Goal: Information Seeking & Learning: Learn about a topic

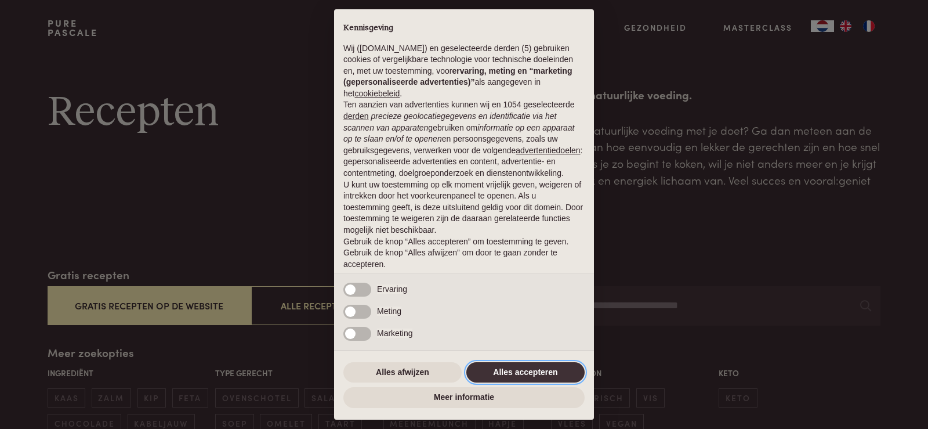
click at [524, 371] on button "Alles accepteren" at bounding box center [525, 372] width 118 height 21
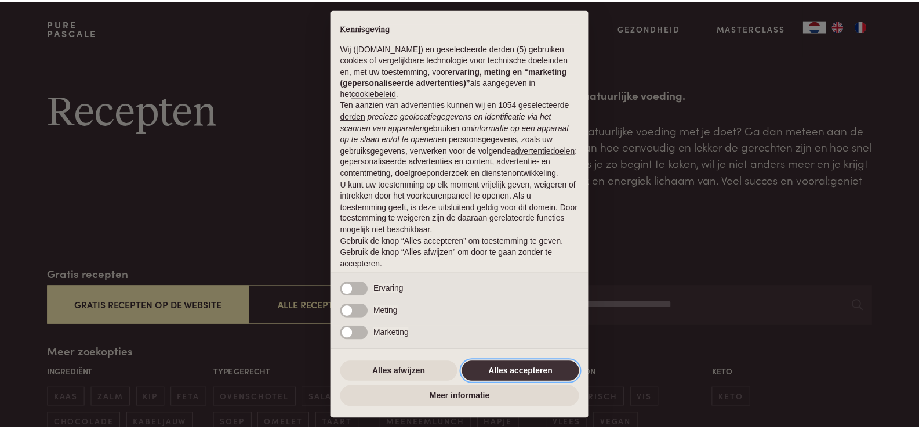
scroll to position [38, 0]
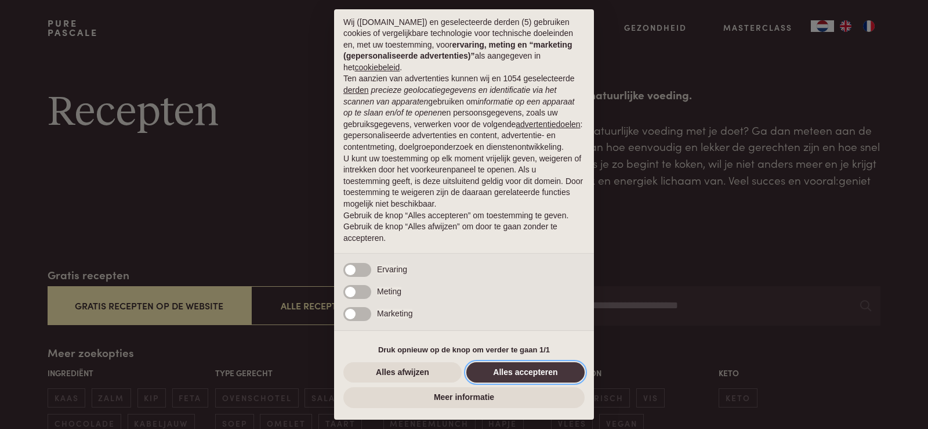
click at [511, 372] on button "Alles accepteren" at bounding box center [525, 372] width 118 height 21
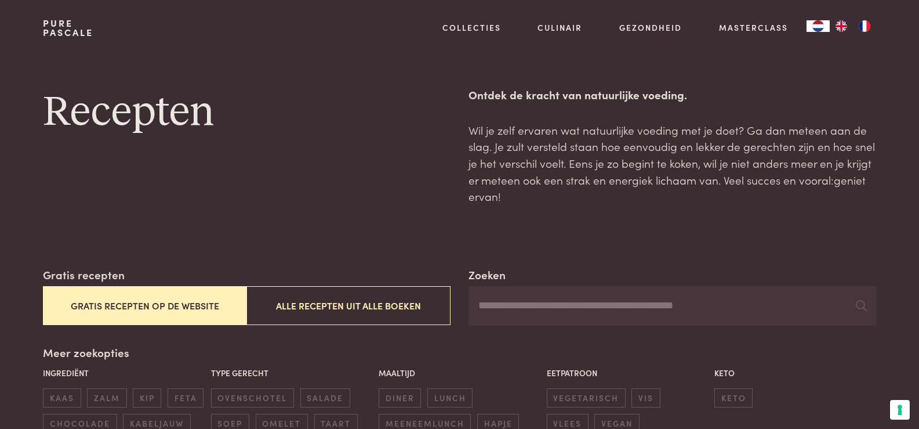
click at [183, 305] on button "Gratis recepten op de website" at bounding box center [145, 305] width 204 height 39
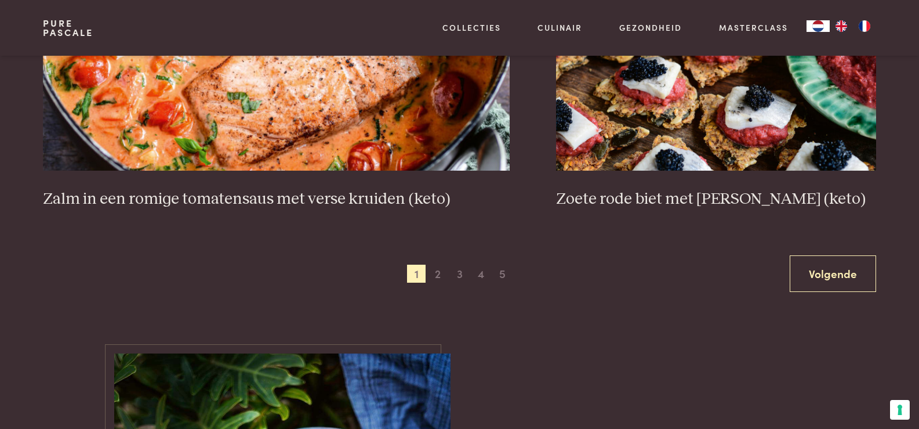
scroll to position [2180, 0]
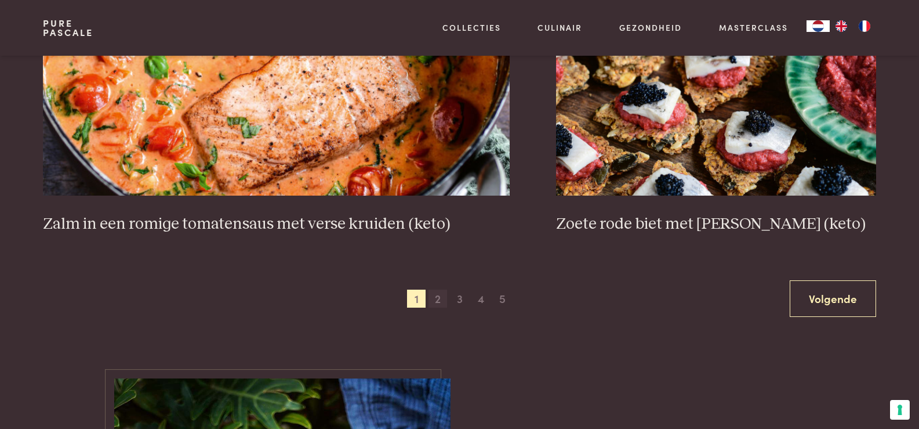
click at [437, 300] on span "2" at bounding box center [438, 298] width 19 height 19
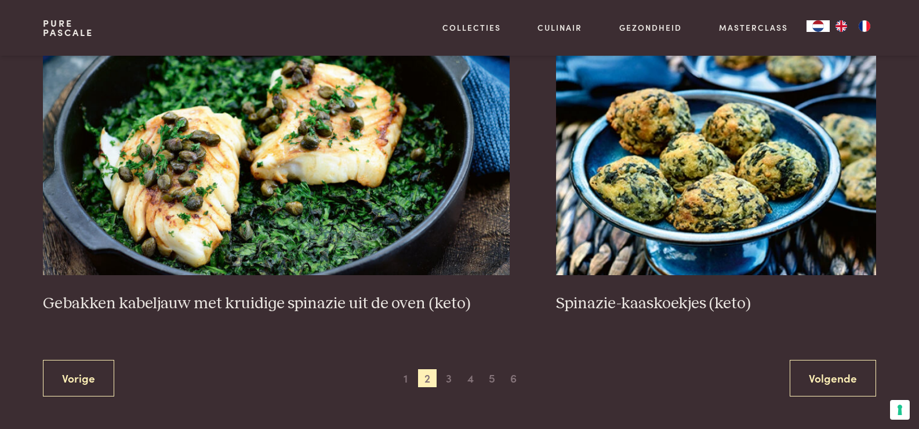
scroll to position [2122, 0]
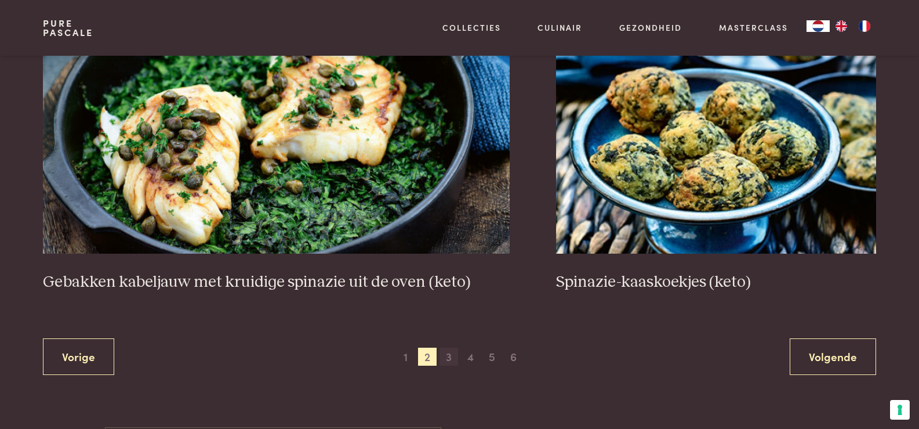
click at [451, 355] on span "3" at bounding box center [449, 356] width 19 height 19
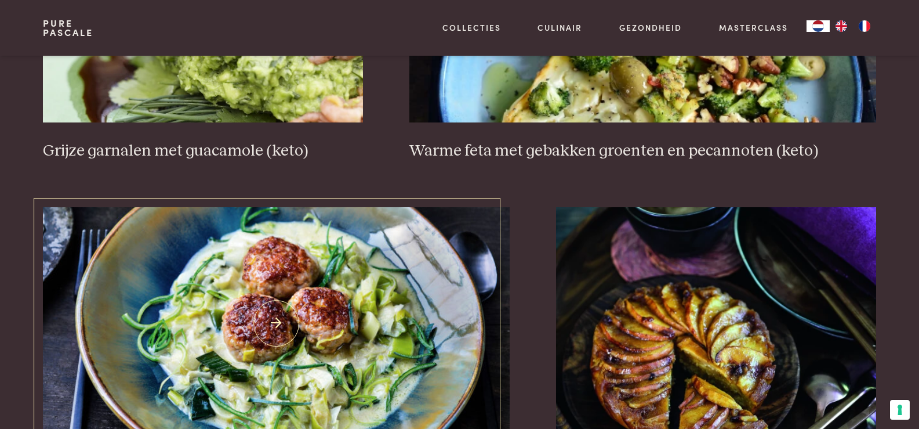
scroll to position [2064, 0]
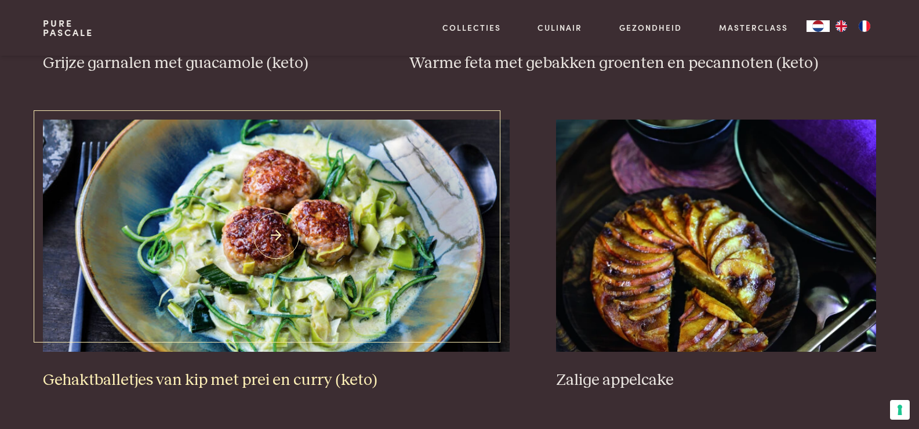
click at [348, 294] on img at bounding box center [276, 235] width 467 height 232
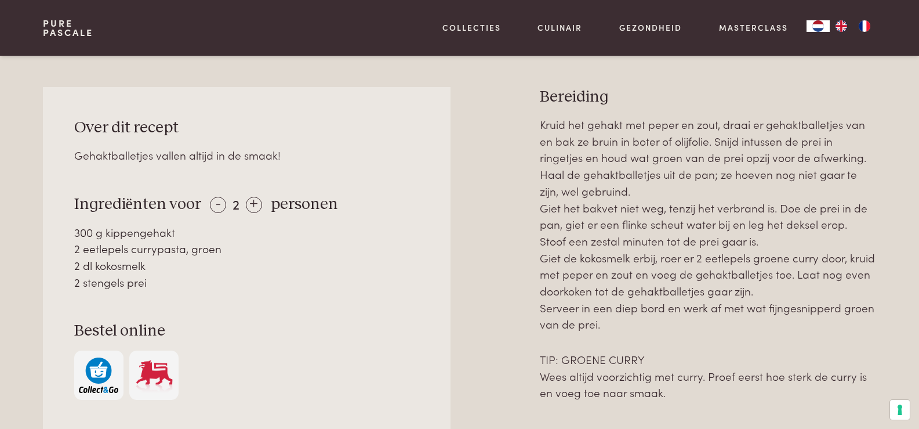
scroll to position [464, 0]
